Goal: Complete application form

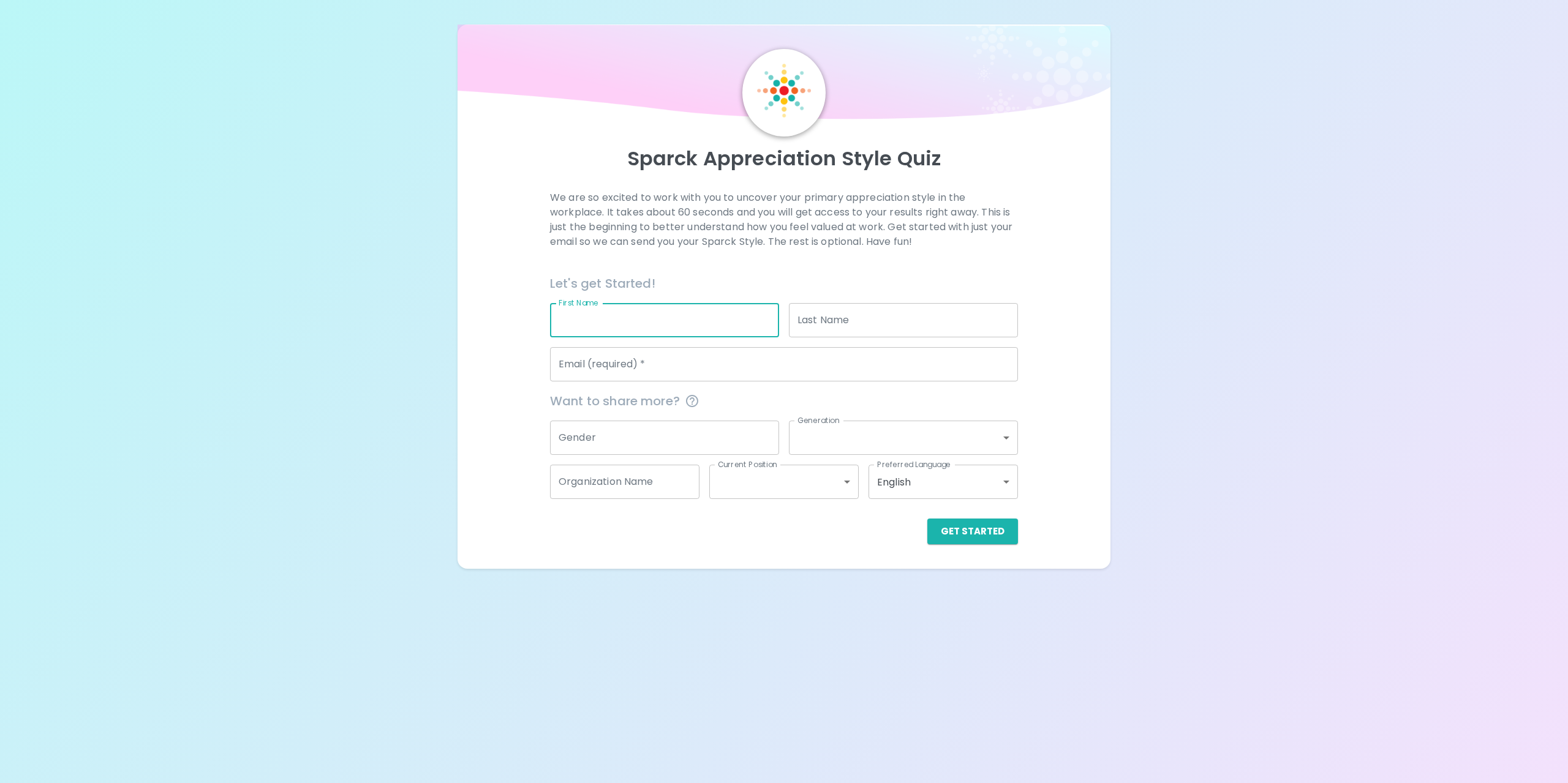
click at [641, 317] on input "First Name" at bounding box center [664, 320] width 229 height 34
type input "V"
type input "[PERSON_NAME]"
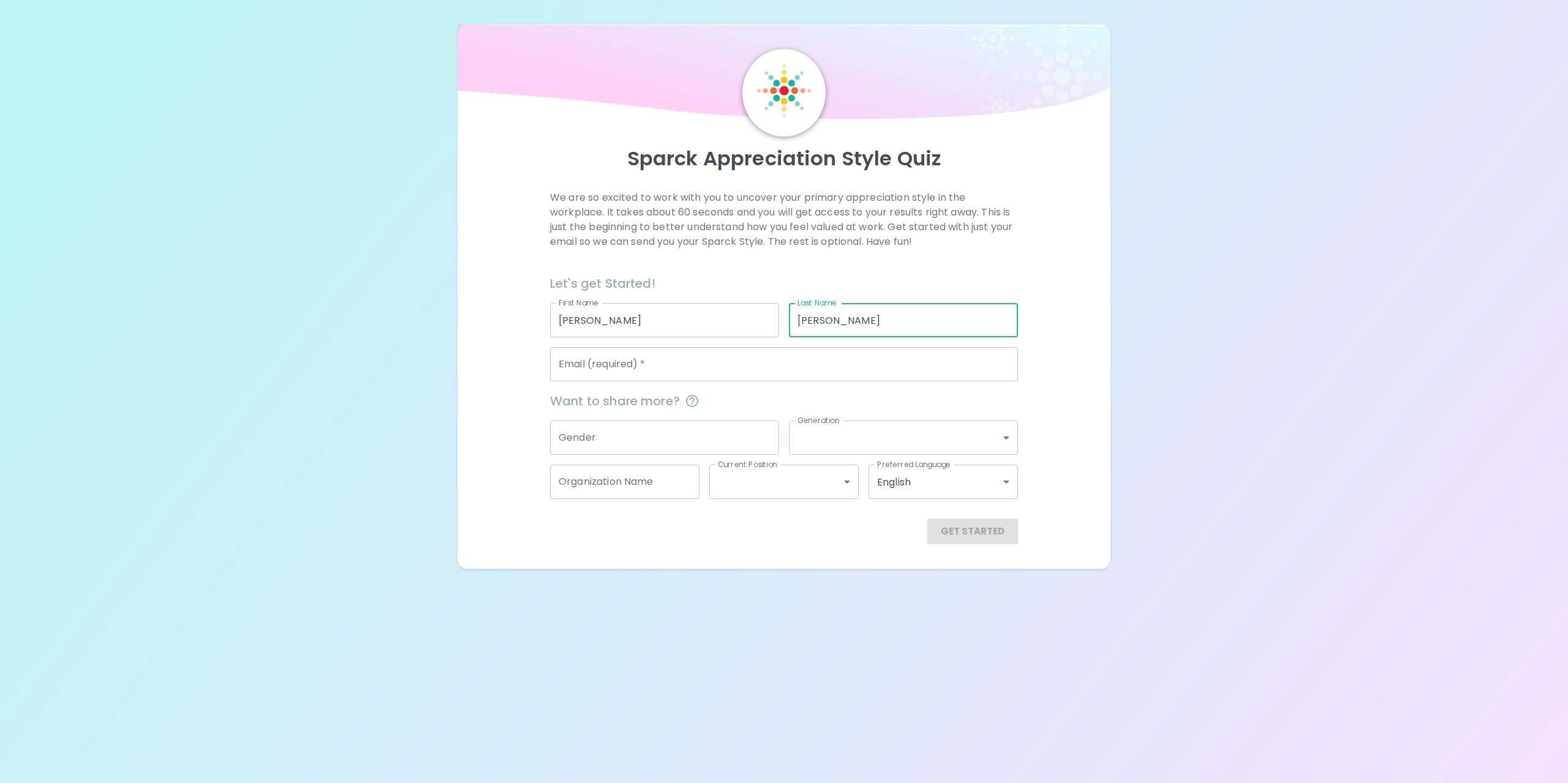
type input "[PERSON_NAME]"
click at [678, 365] on input "mjcdp_" at bounding box center [784, 364] width 468 height 34
type input "[EMAIL_ADDRESS][DOMAIN_NAME]"
click at [941, 526] on button "Get Started" at bounding box center [973, 531] width 91 height 25
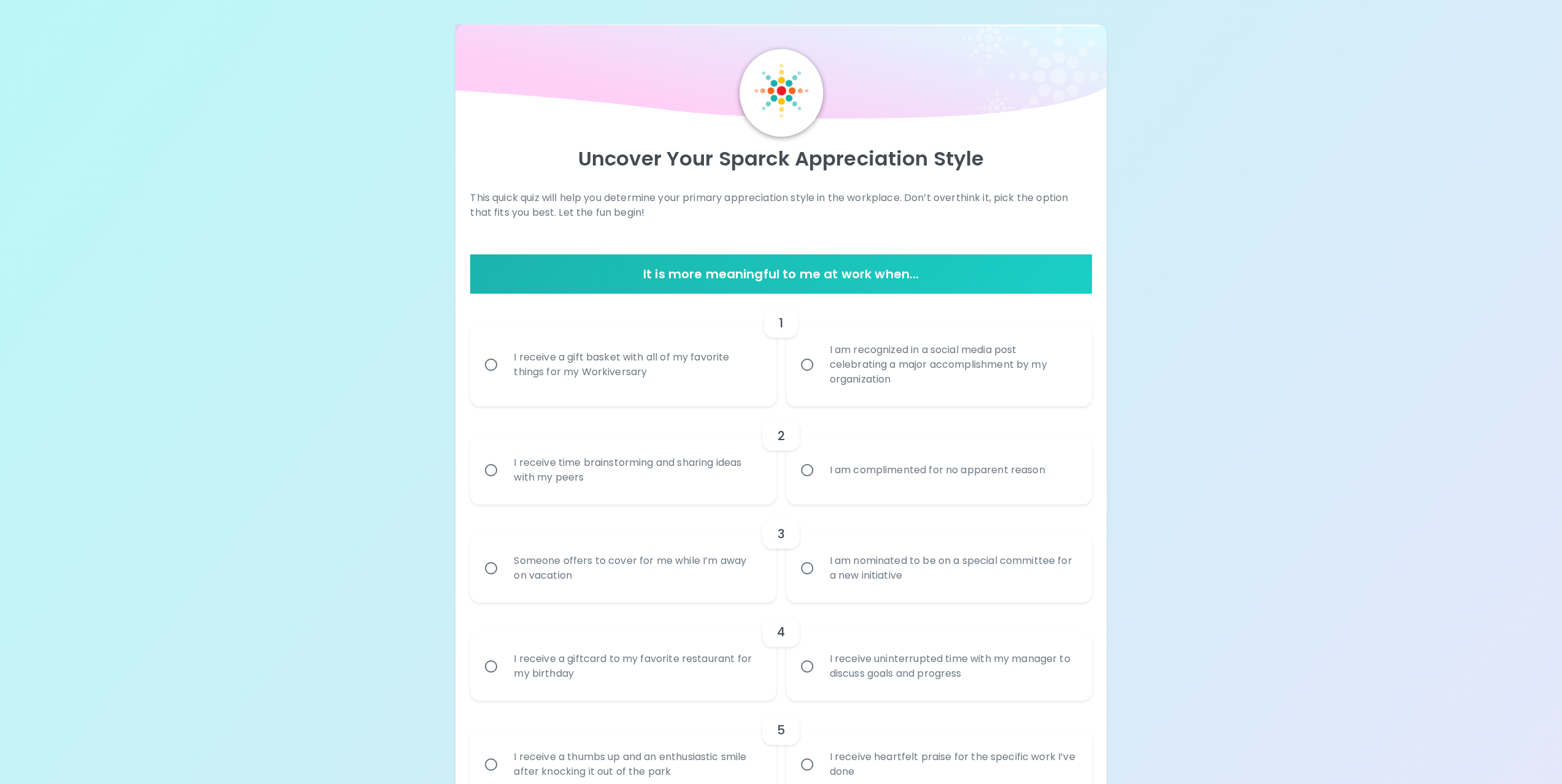
click at [565, 361] on div "I receive a gift basket with all of my favorite things for my Workiversary" at bounding box center [636, 365] width 265 height 59
click at [504, 361] on input "I receive a gift basket with all of my favorite things for my Workiversary" at bounding box center [490, 365] width 26 height 25
radio input "true"
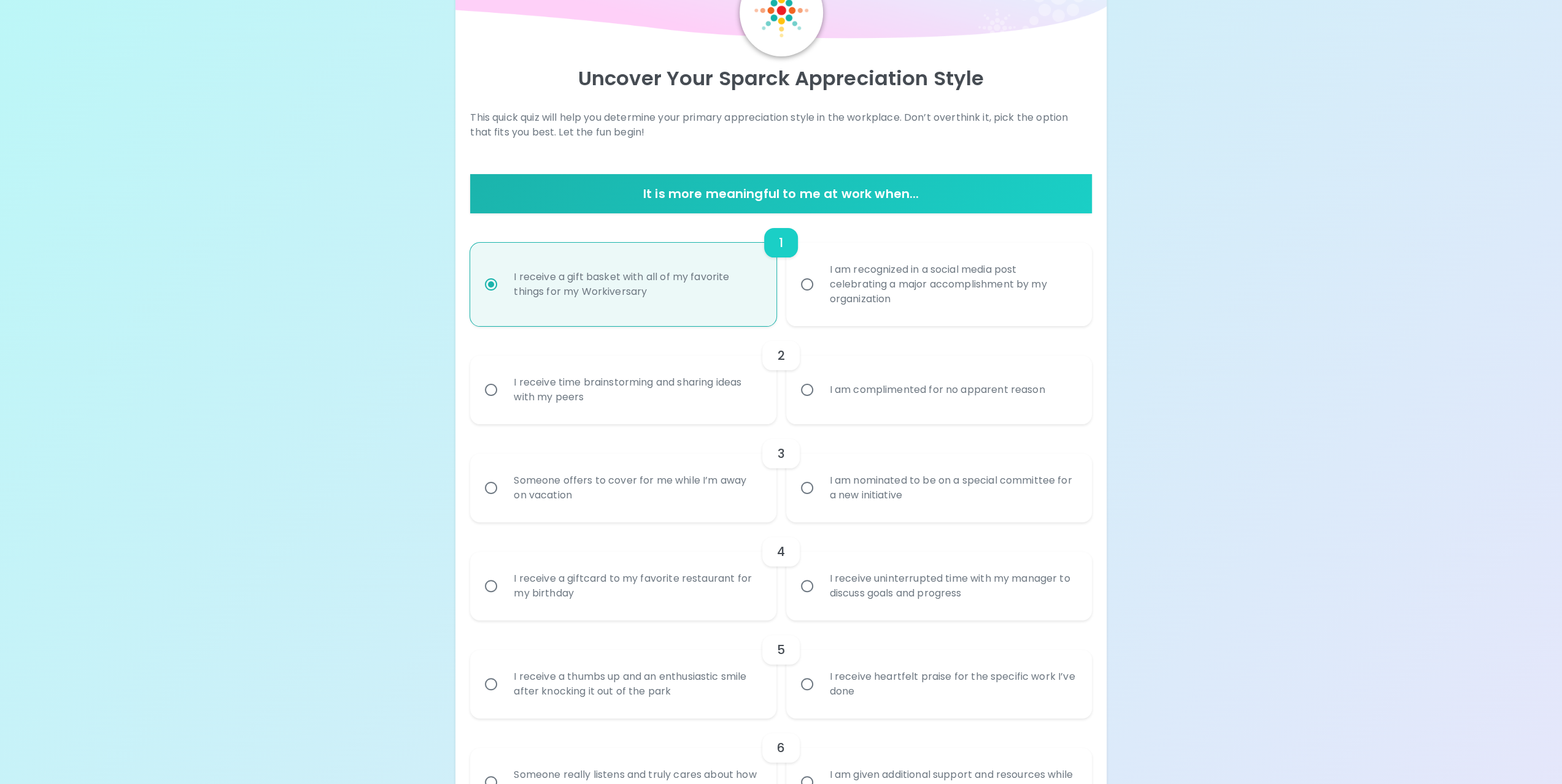
scroll to position [98, 0]
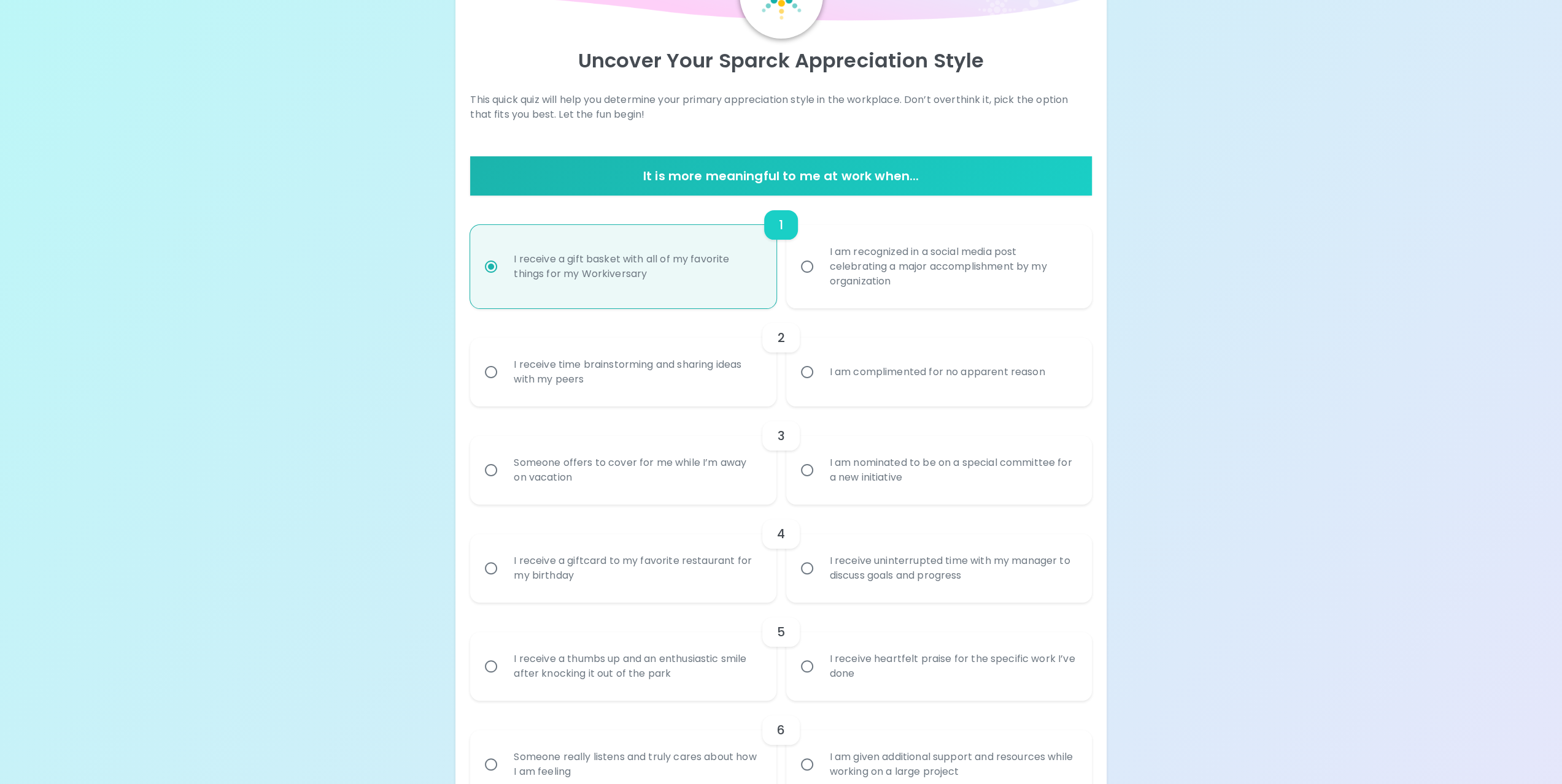
click at [818, 375] on input "I am complimented for no apparent reason" at bounding box center [806, 372] width 26 height 25
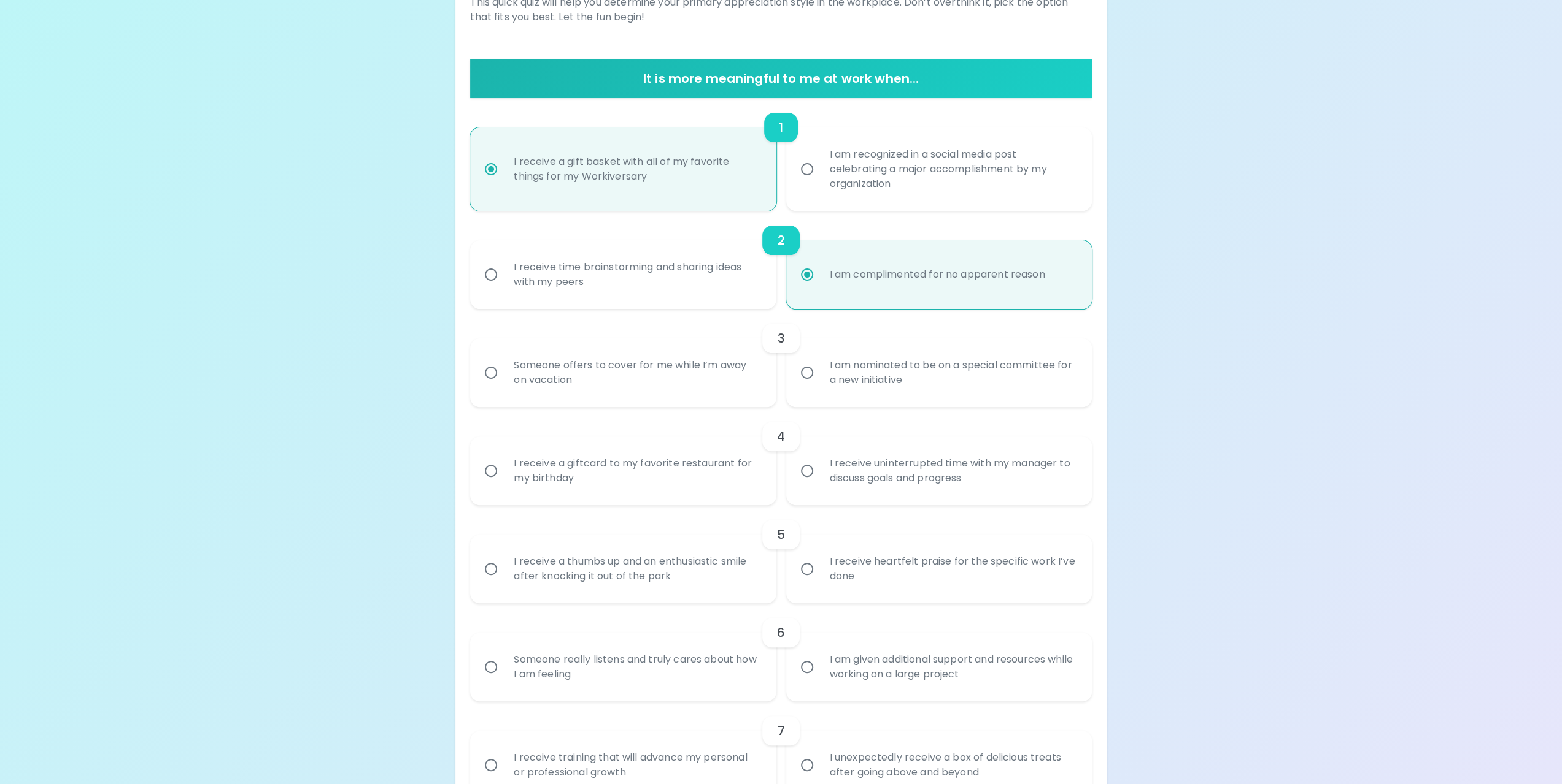
scroll to position [196, 0]
radio input "true"
click at [818, 375] on input "I am nominated to be on a special committee for a new initiative" at bounding box center [806, 372] width 26 height 25
radio input "false"
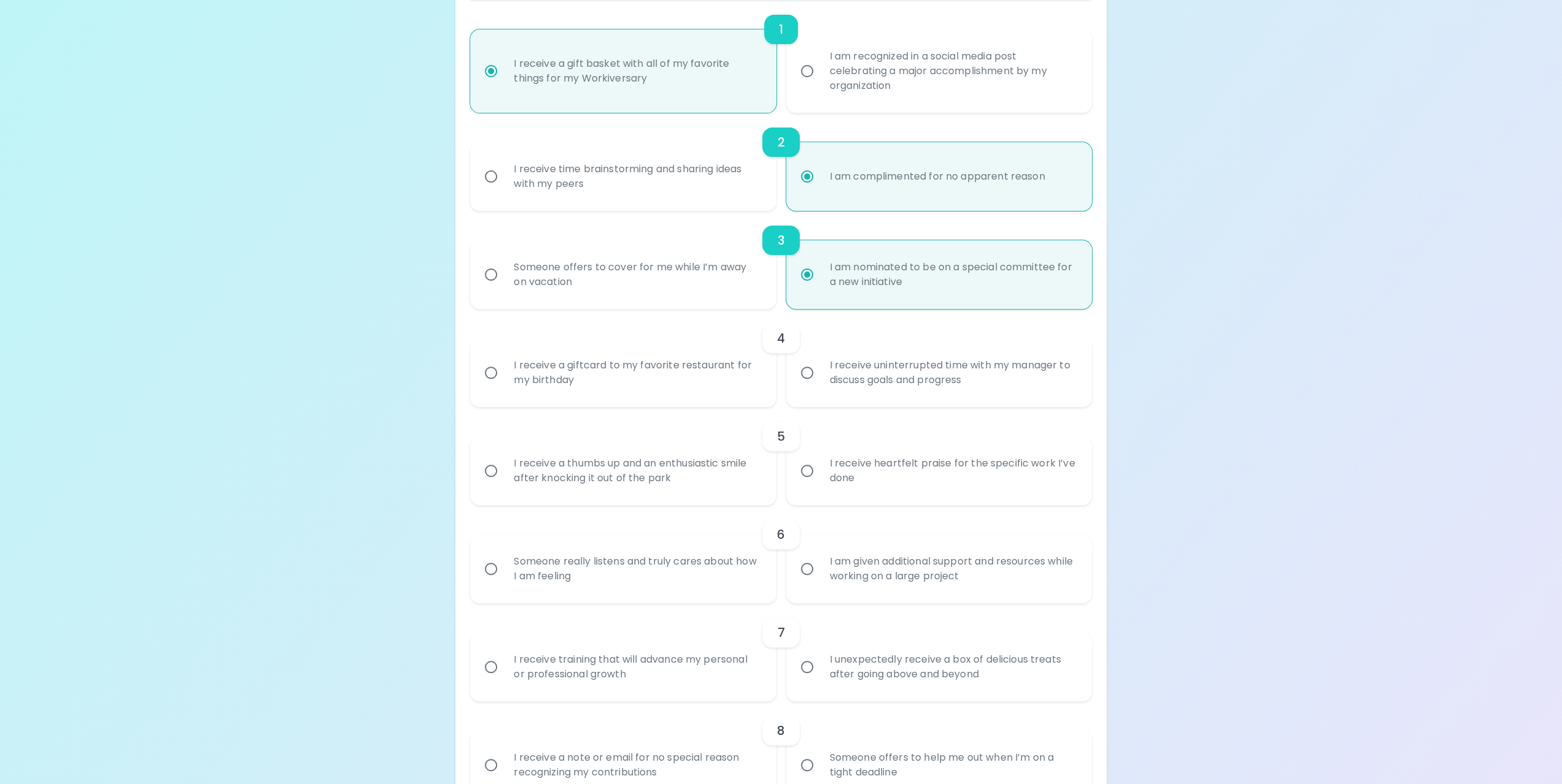
scroll to position [294, 0]
